Goal: Find specific page/section: Find specific page/section

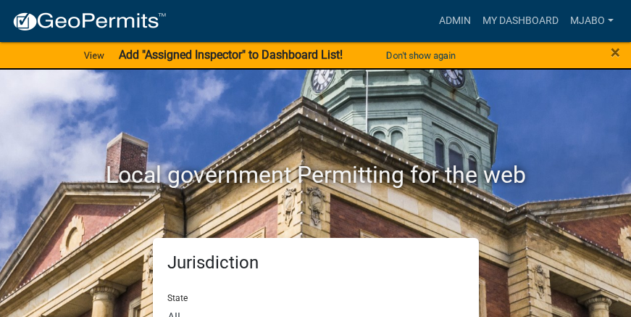
scroll to position [104, 0]
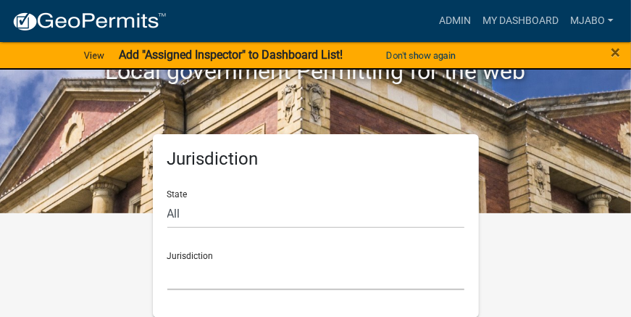
click at [236, 273] on select "[GEOGRAPHIC_DATA], [US_STATE] [GEOGRAPHIC_DATA], [US_STATE][PERSON_NAME][GEOGRA…" at bounding box center [315, 275] width 297 height 30
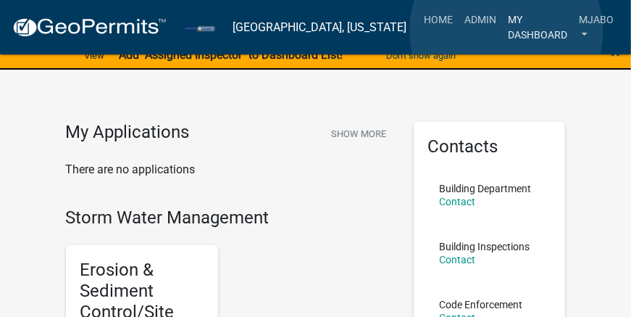
click at [507, 31] on link "My Dashboard" at bounding box center [537, 27] width 71 height 43
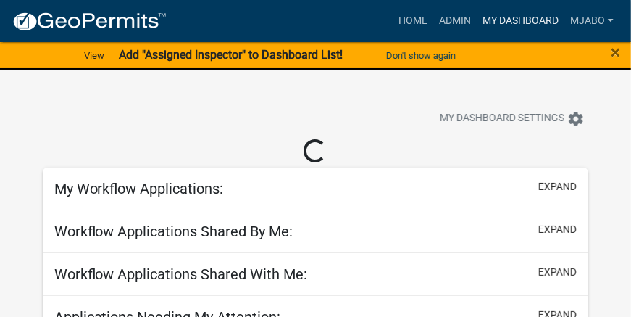
click at [515, 16] on link "My Dashboard" at bounding box center [521, 21] width 88 height 28
select select "3: 100"
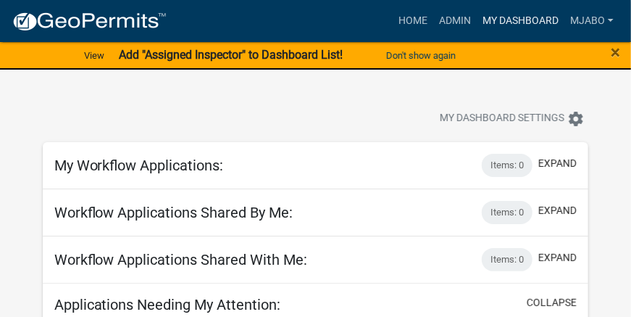
click at [526, 13] on link "My Dashboard" at bounding box center [521, 21] width 88 height 28
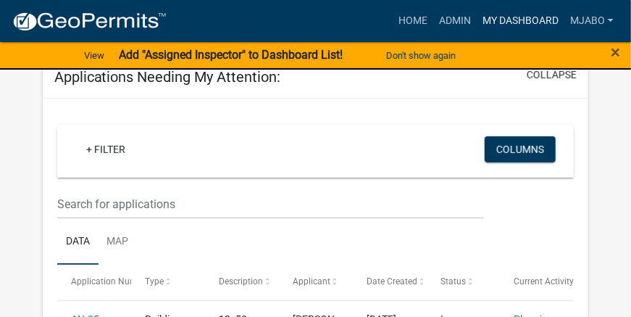
scroll to position [229, 0]
